Goal: Task Accomplishment & Management: Use online tool/utility

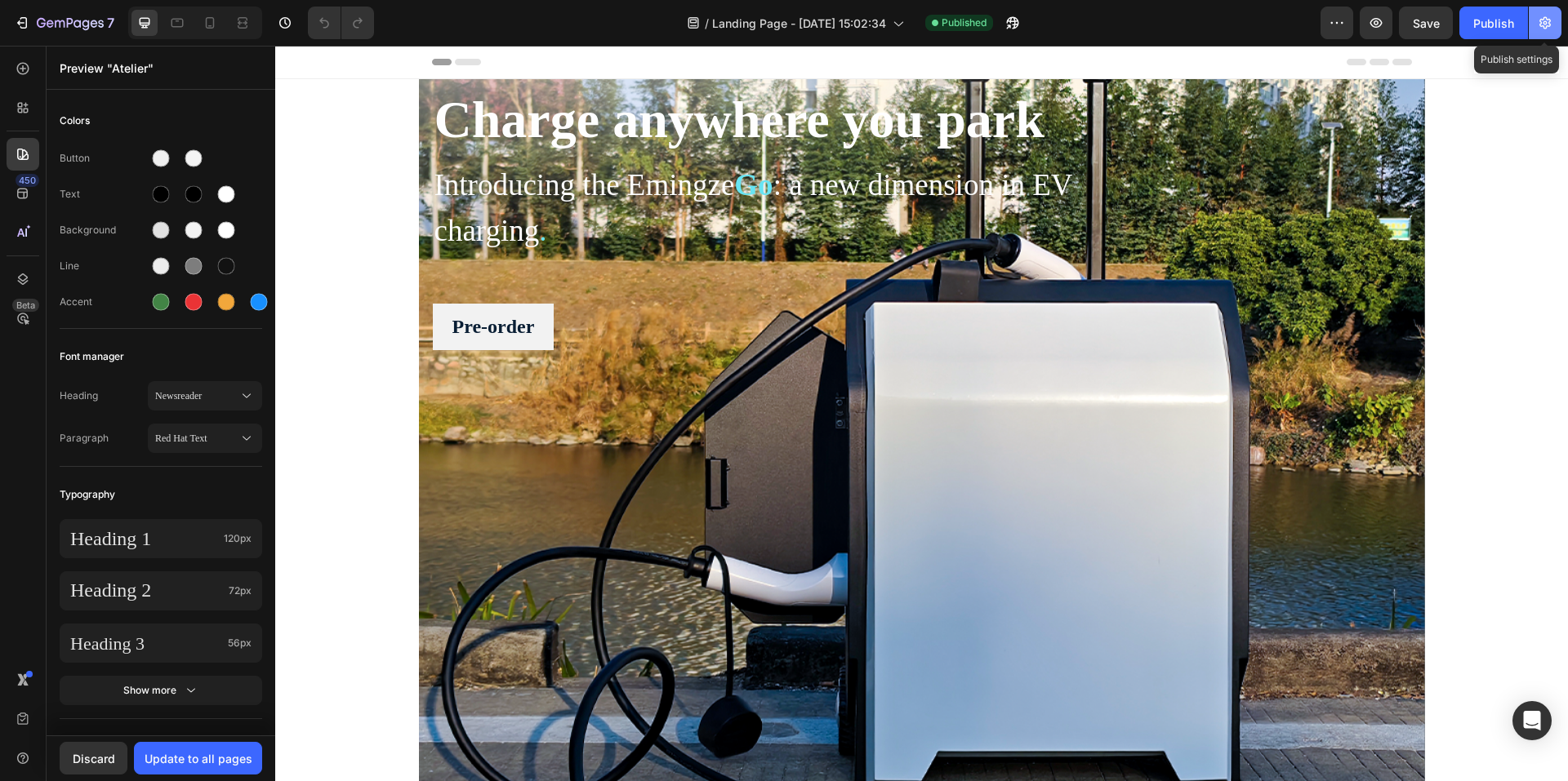
click at [1543, 23] on icon "button" at bounding box center [1544, 23] width 17 height 17
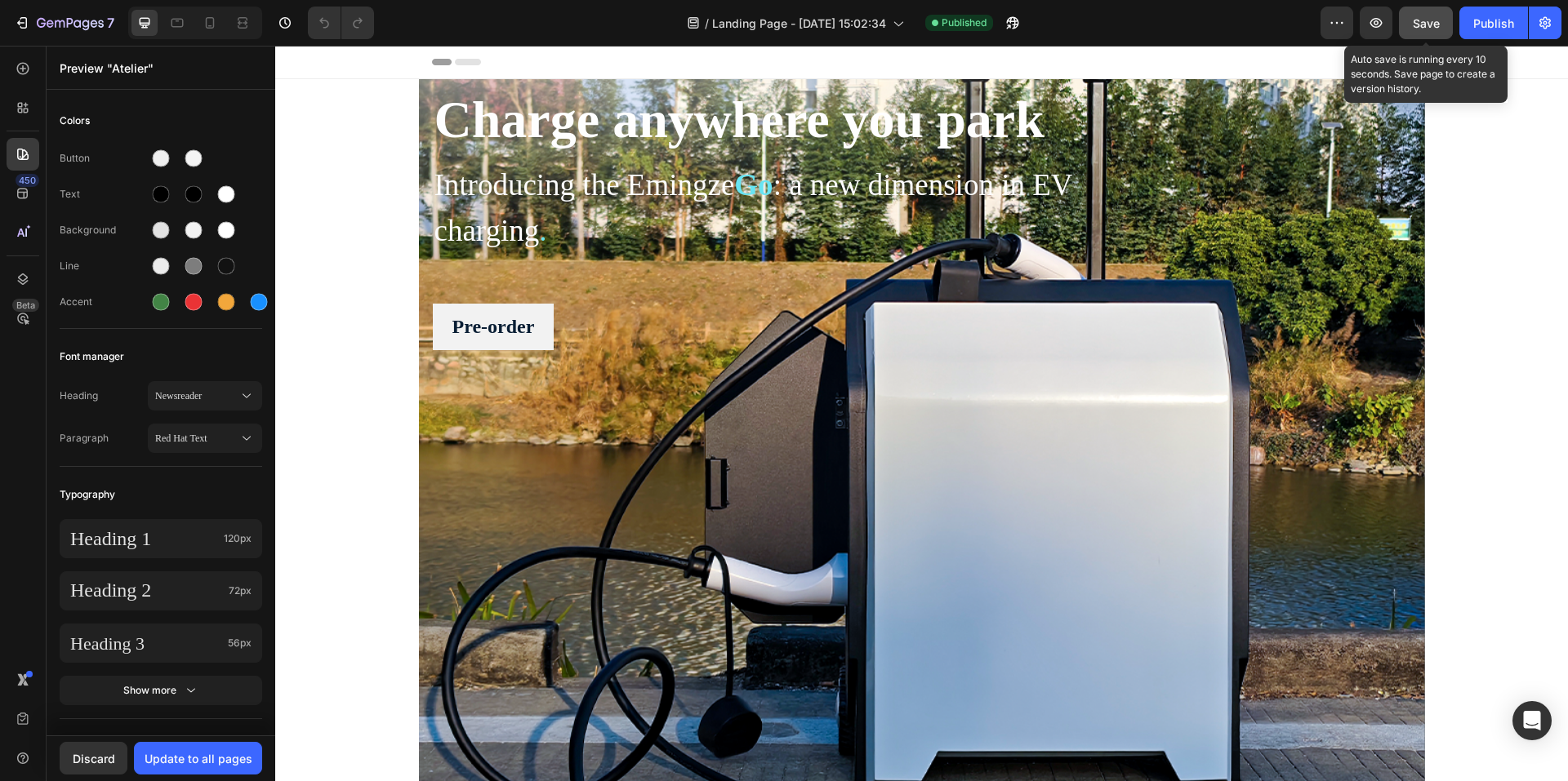
click at [1432, 19] on span "Save" at bounding box center [1426, 24] width 27 height 14
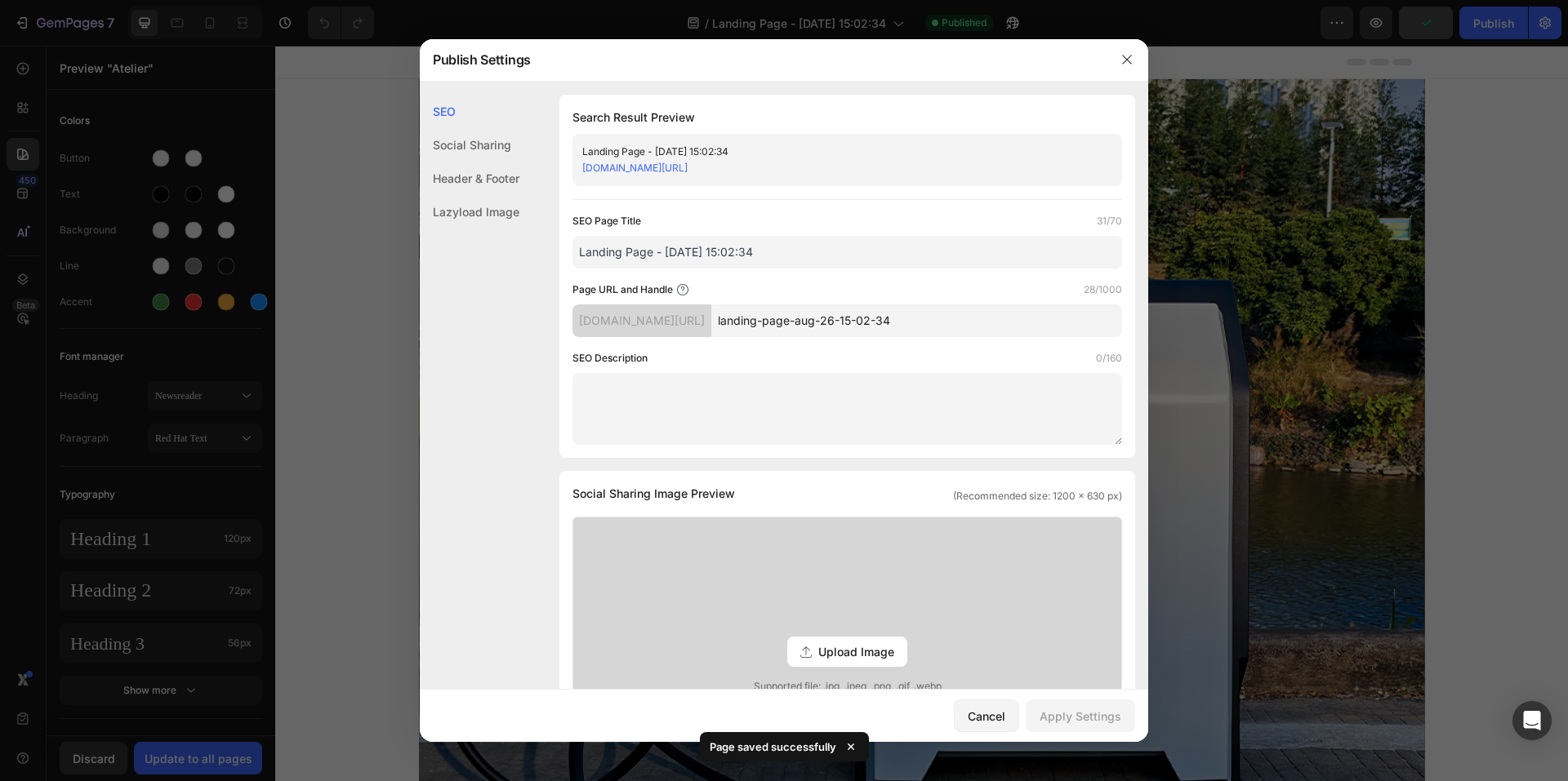
click at [1505, 24] on div at bounding box center [784, 390] width 1568 height 781
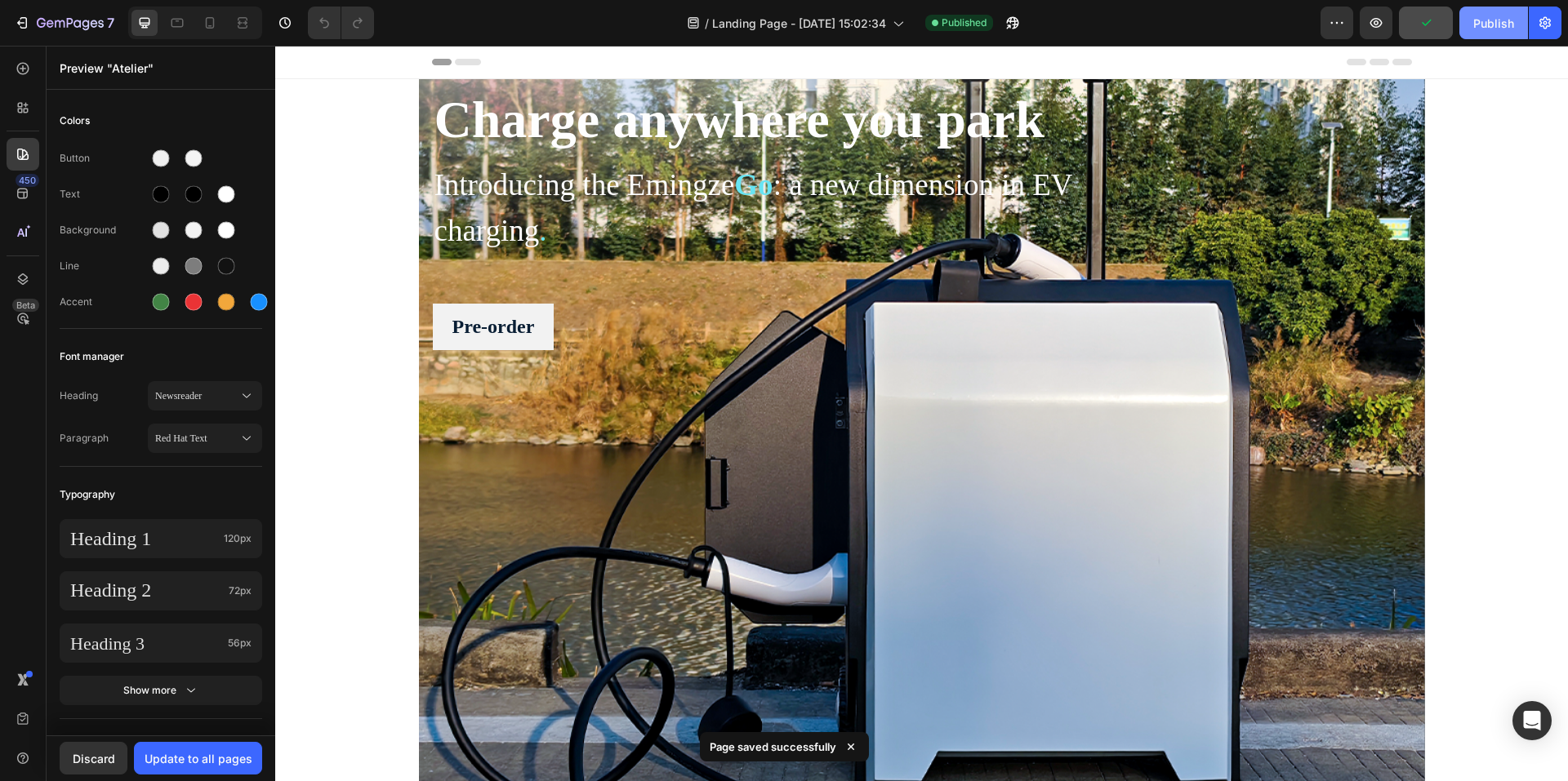
click at [1505, 24] on div "Publish" at bounding box center [1493, 24] width 41 height 17
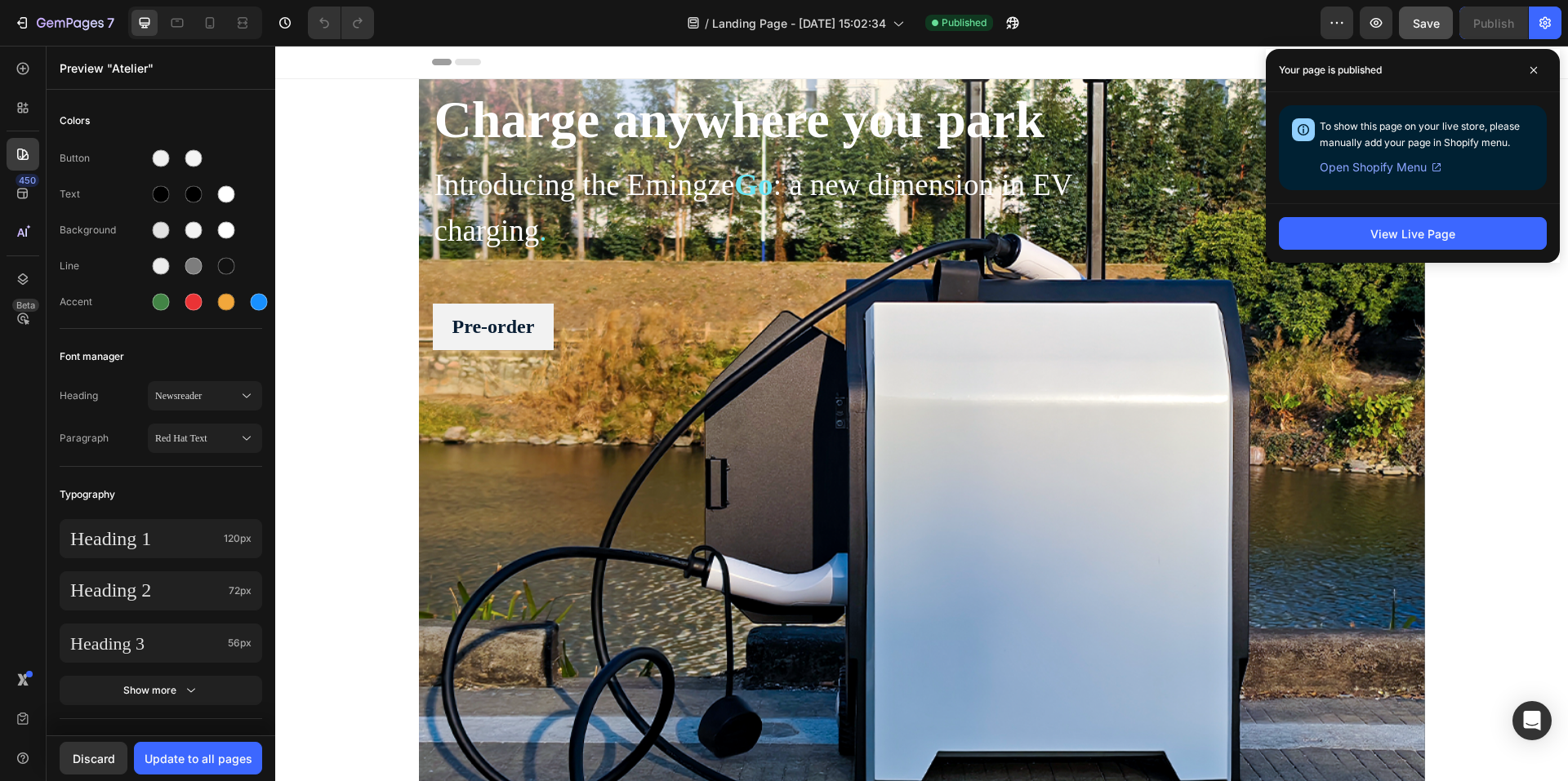
click at [1405, 173] on span "Open Shopify Menu" at bounding box center [1373, 167] width 107 height 19
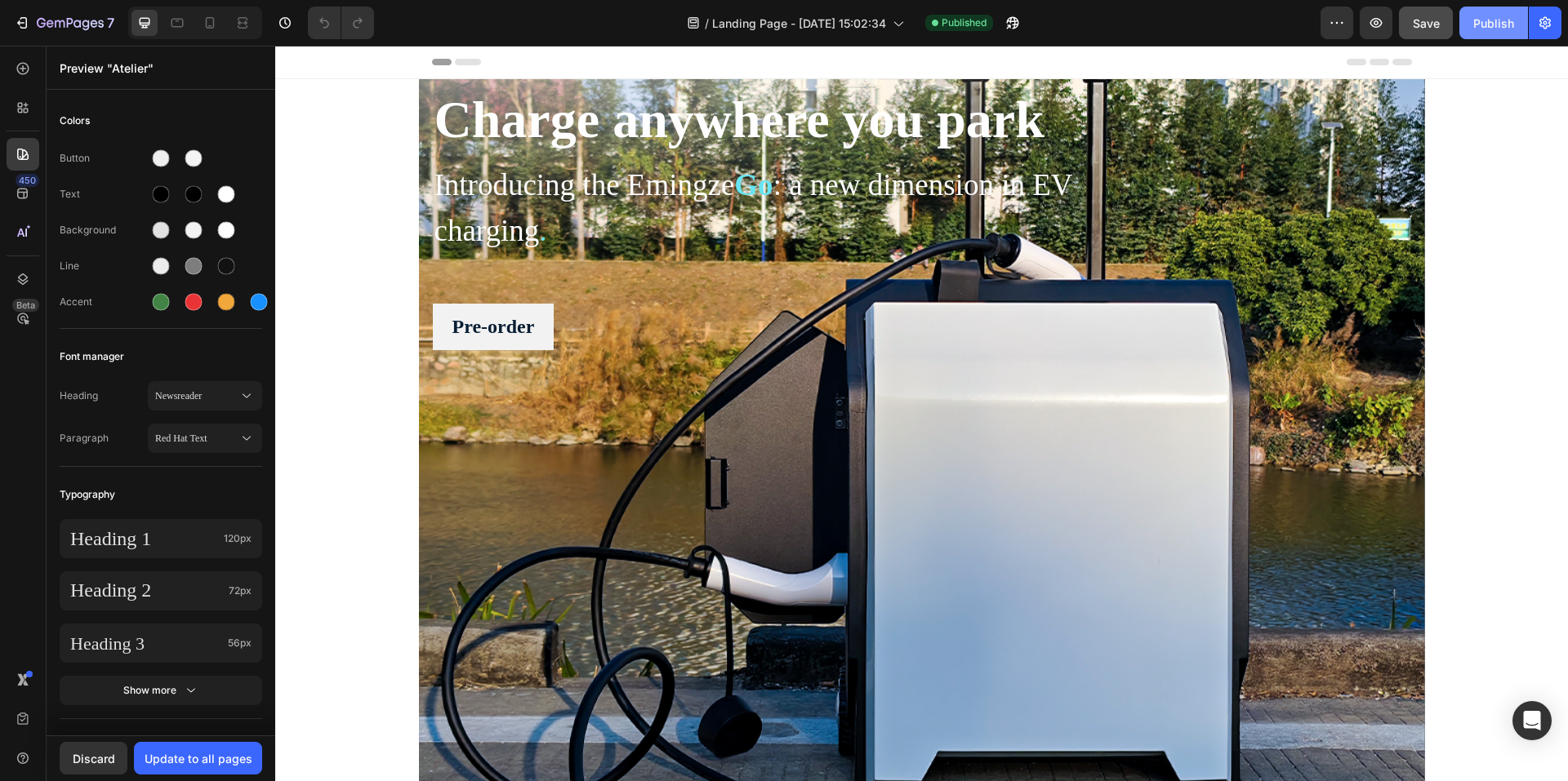
click at [1501, 24] on div "Publish" at bounding box center [1493, 24] width 41 height 17
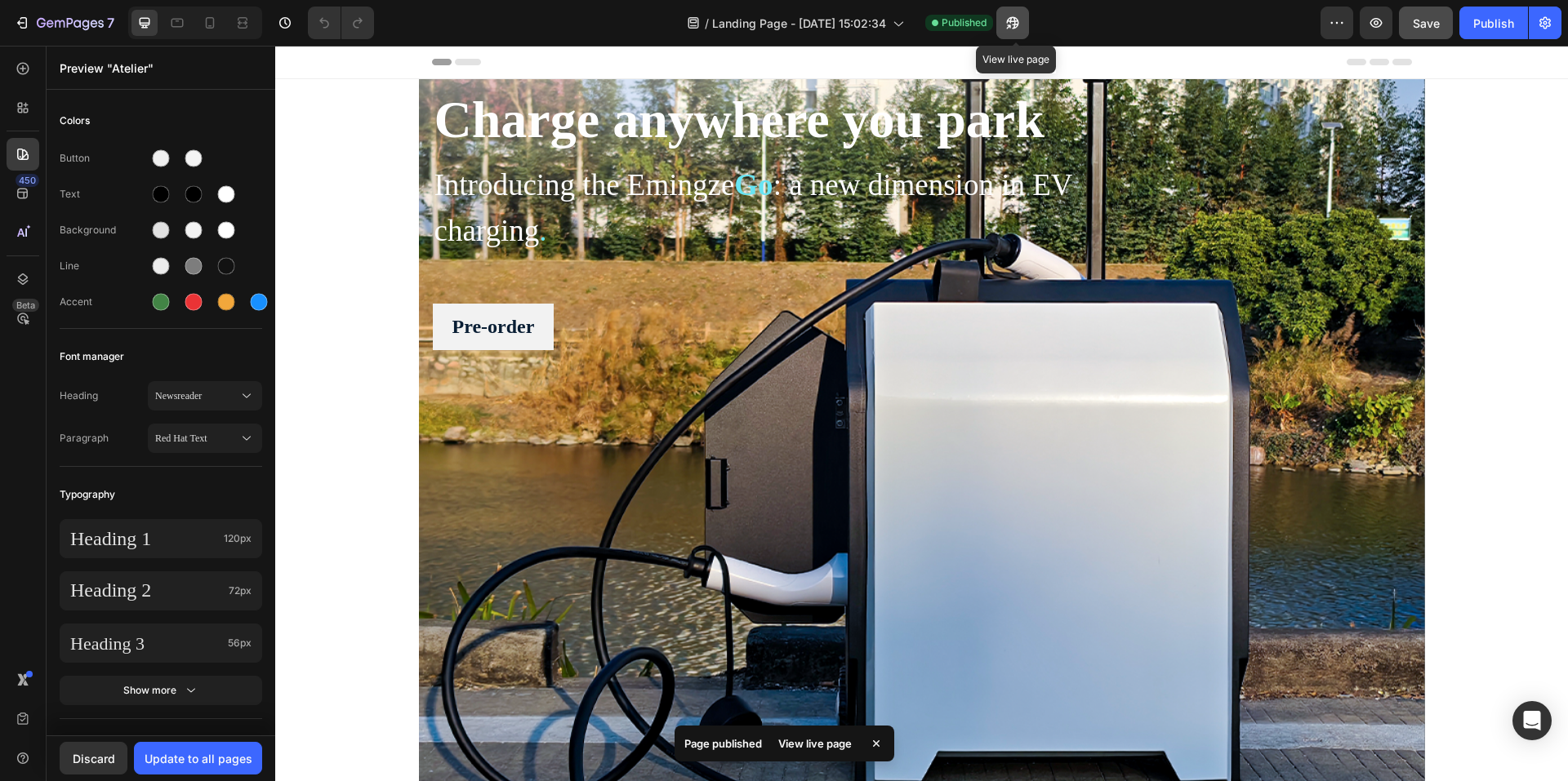
click at [1027, 17] on button "button" at bounding box center [1012, 22] width 32 height 32
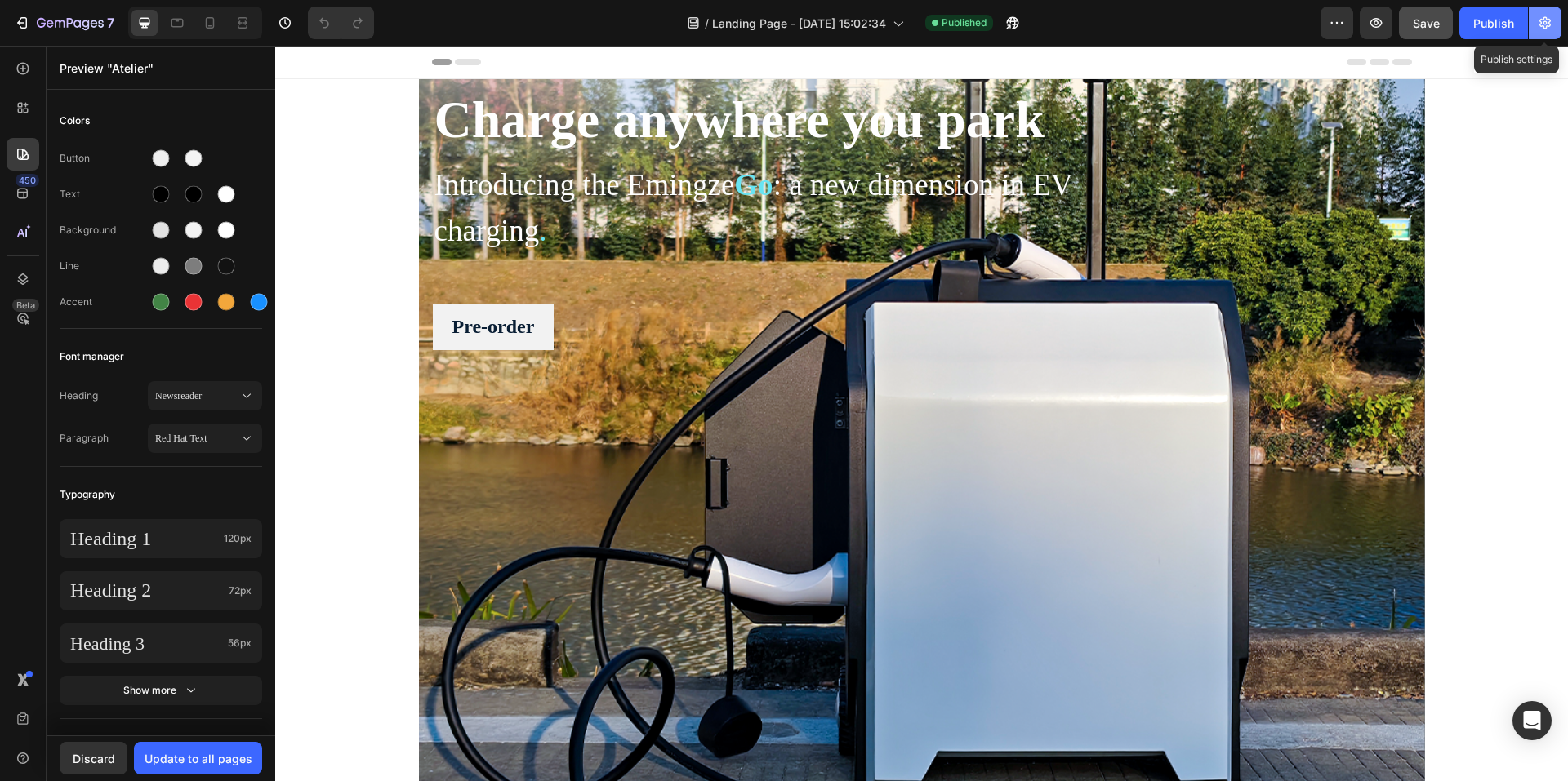
click at [1537, 24] on button "button" at bounding box center [1544, 22] width 32 height 32
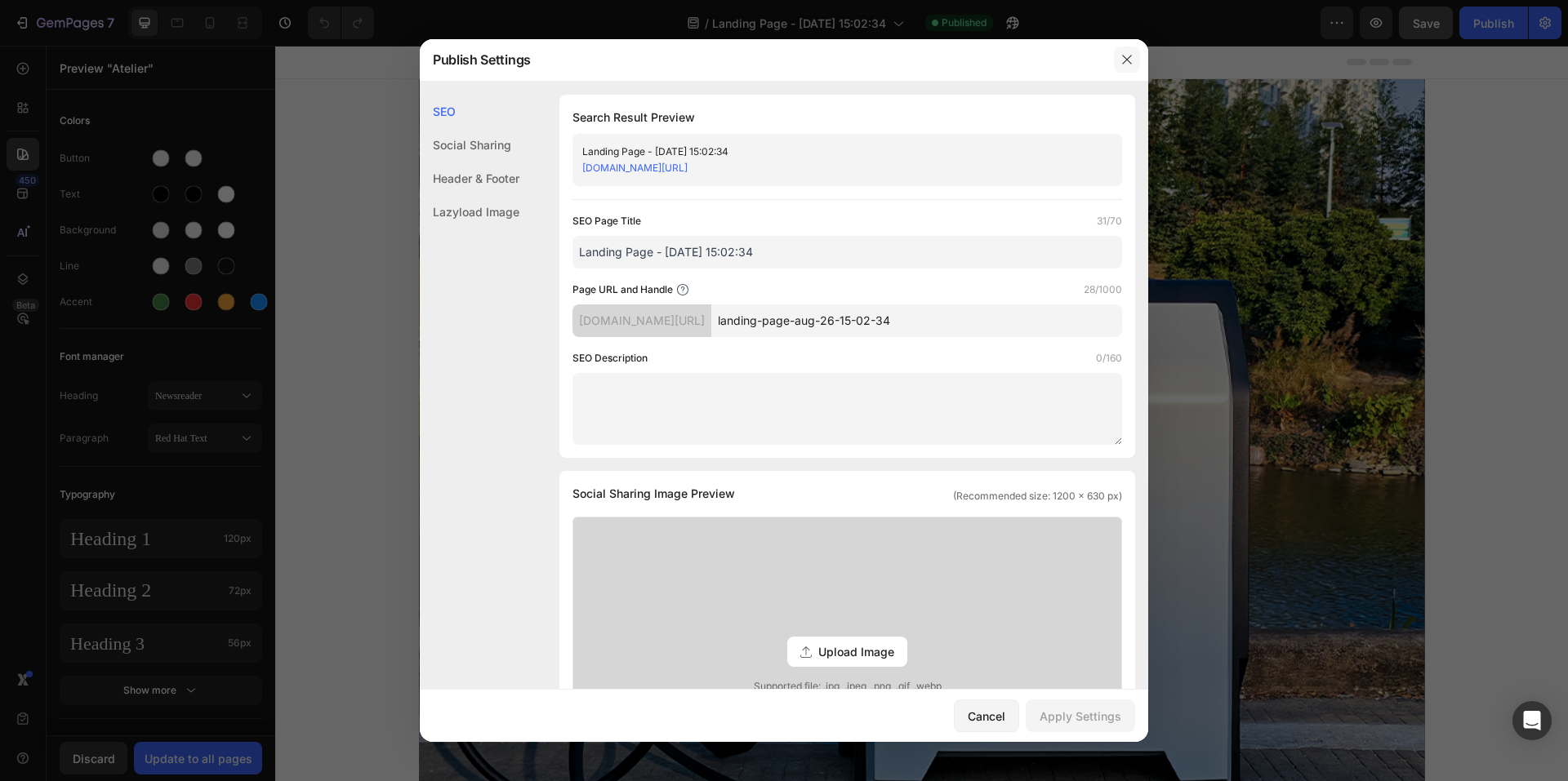
click at [1128, 62] on icon "button" at bounding box center [1127, 59] width 13 height 13
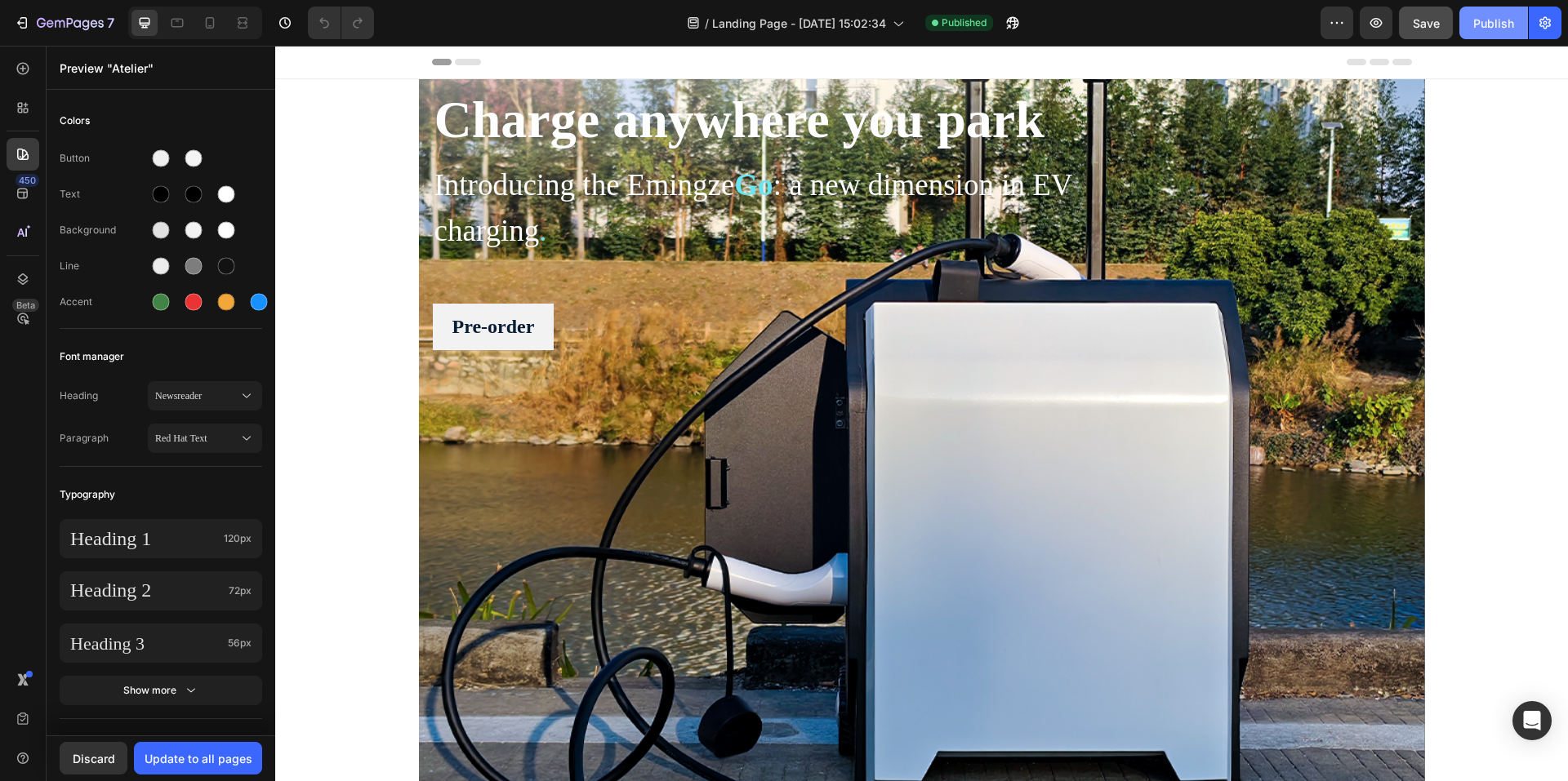
click at [1473, 26] on div "Publish" at bounding box center [1493, 24] width 41 height 17
click at [1336, 32] on button "button" at bounding box center [1336, 22] width 32 height 32
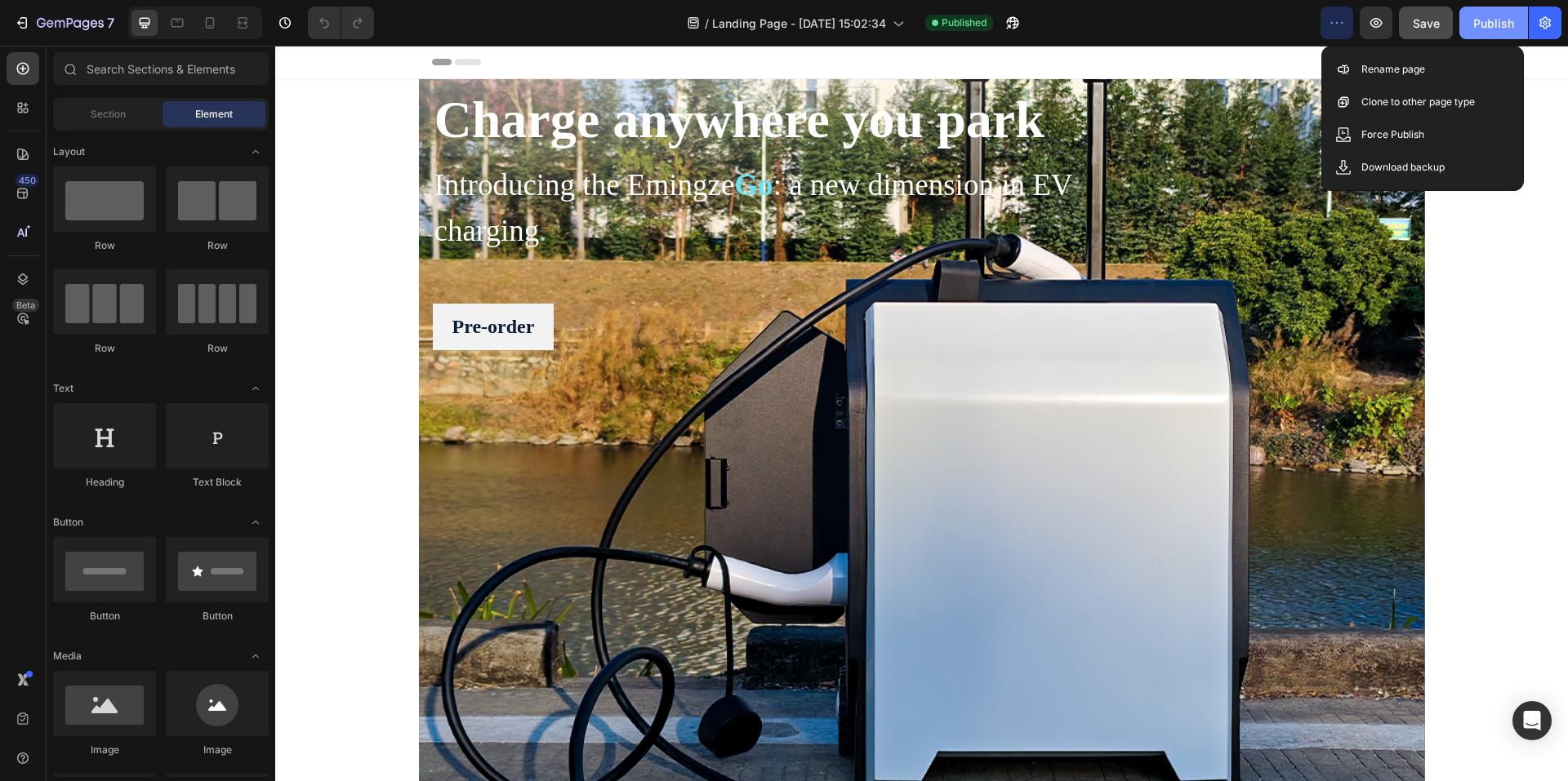
click at [1487, 22] on div "Publish" at bounding box center [1493, 24] width 41 height 17
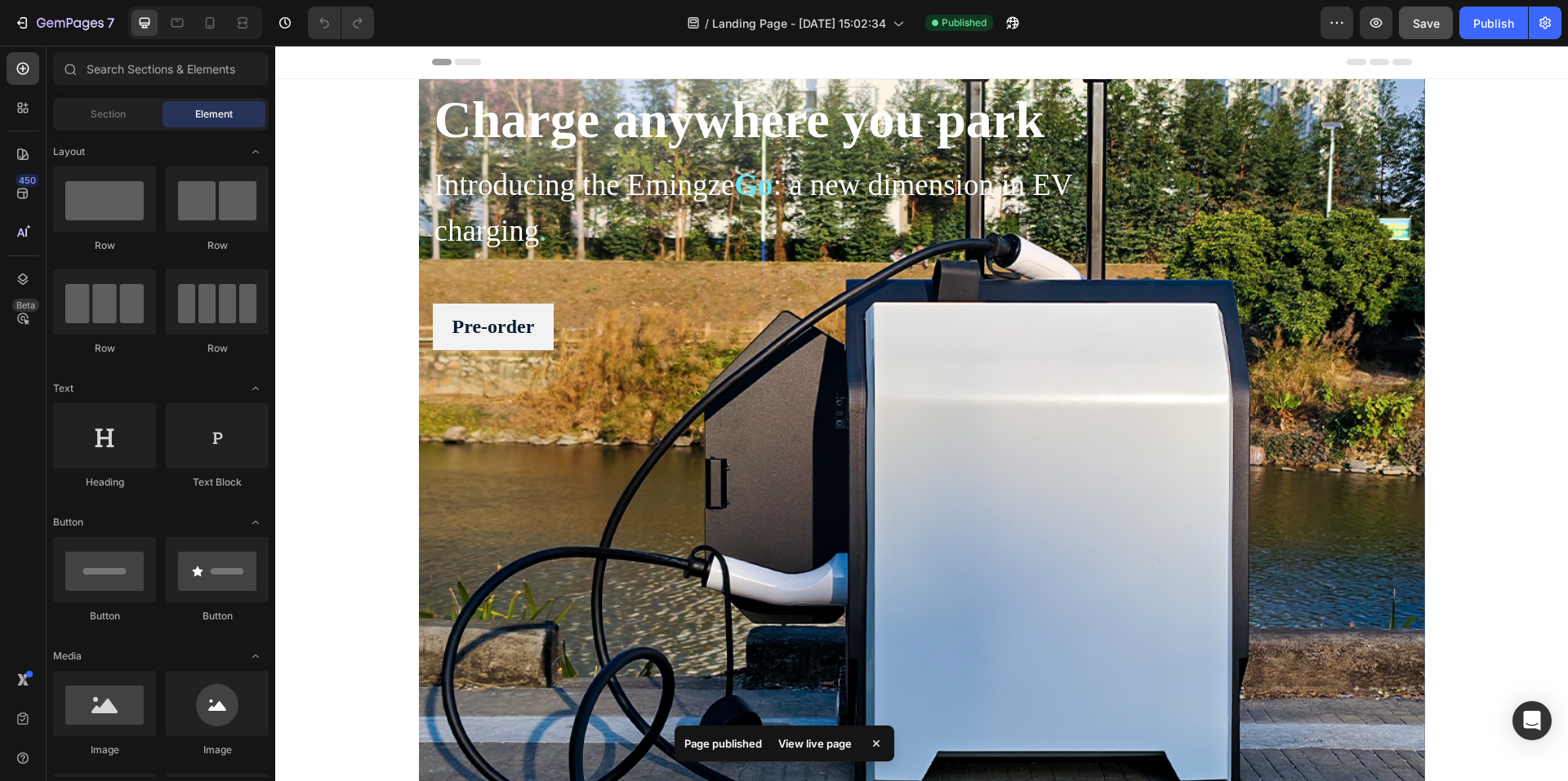
click at [816, 740] on div "View live page" at bounding box center [815, 744] width 93 height 23
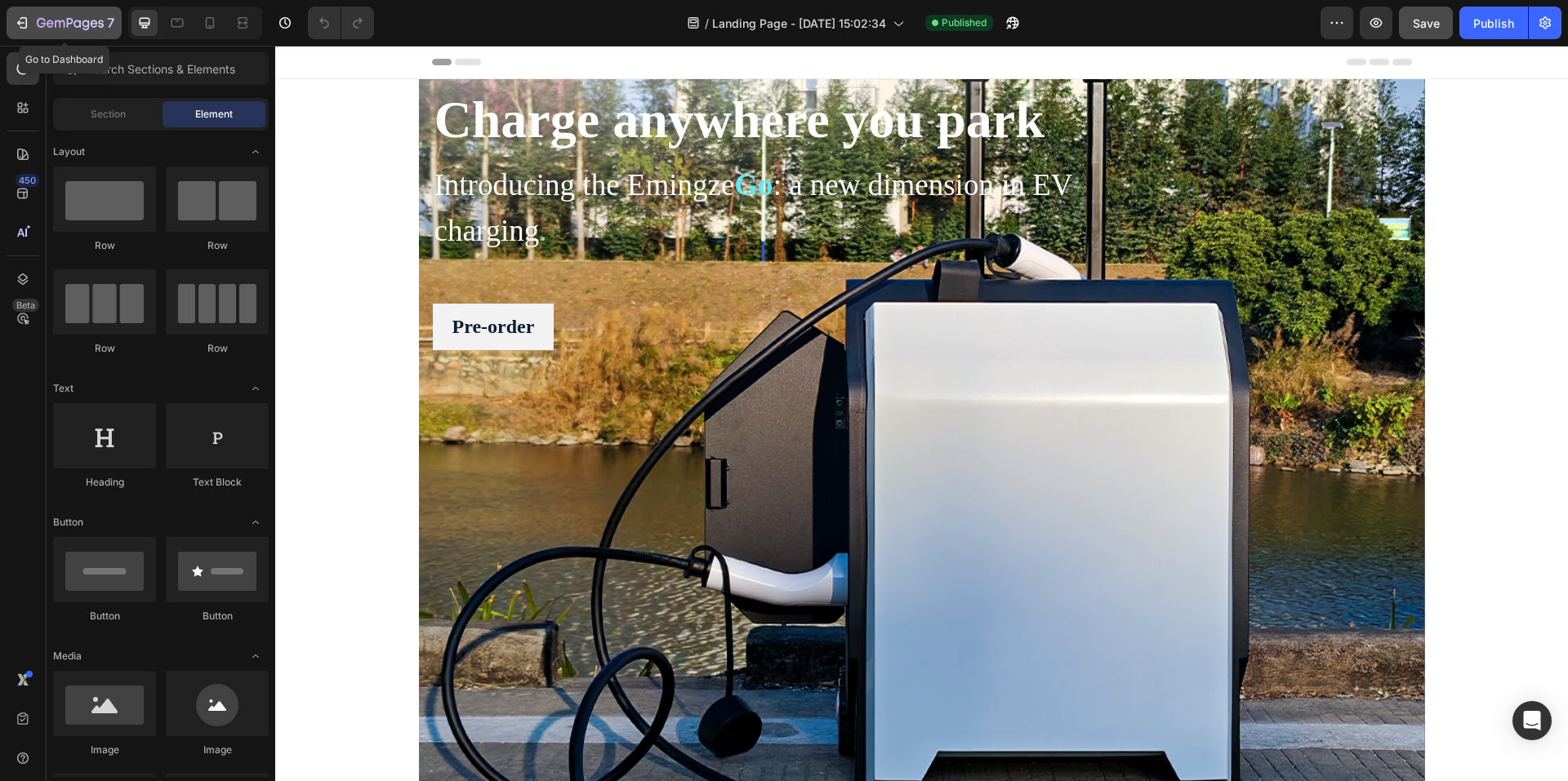
click at [64, 26] on icon "button" at bounding box center [59, 24] width 10 height 7
